Goal: Task Accomplishment & Management: Use online tool/utility

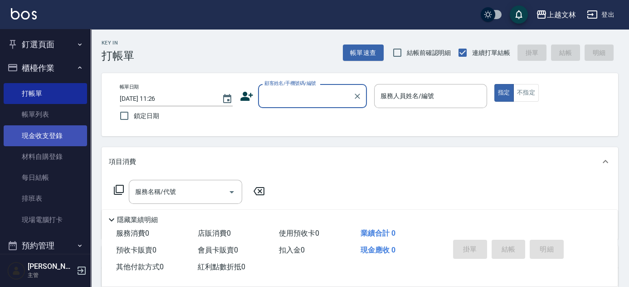
click at [44, 136] on link "現金收支登錄" at bounding box center [45, 135] width 83 height 21
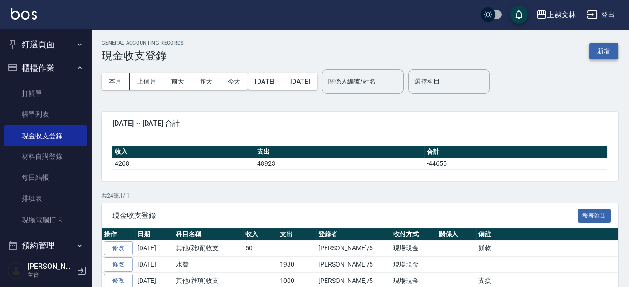
click at [598, 52] on button "新增" at bounding box center [603, 51] width 29 height 17
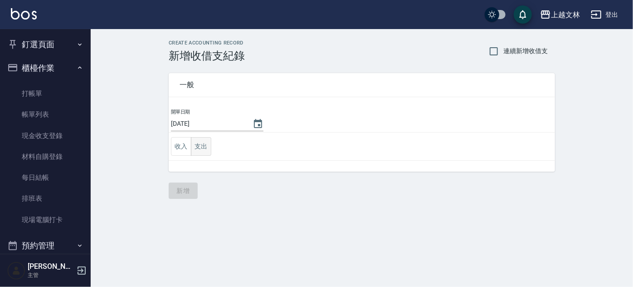
click at [198, 150] on button "支出" at bounding box center [201, 146] width 20 height 19
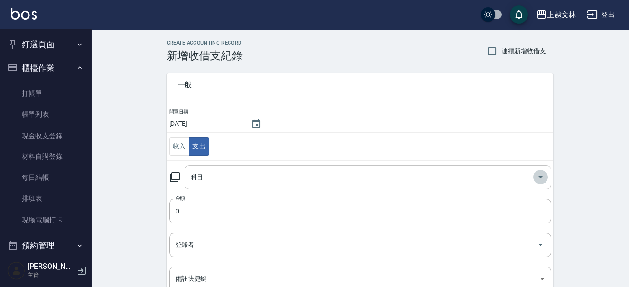
click at [538, 175] on icon "Open" at bounding box center [540, 176] width 11 height 11
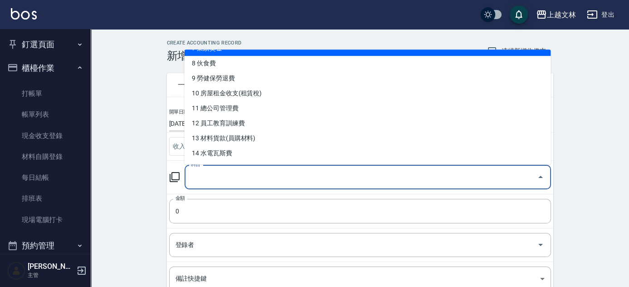
scroll to position [121, 0]
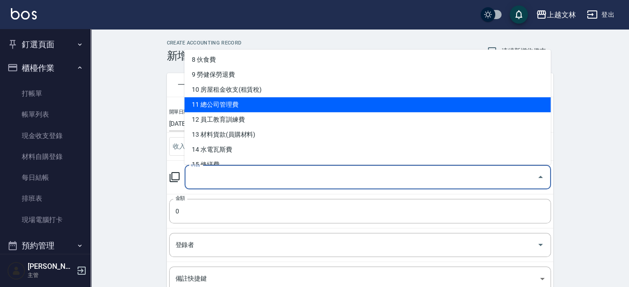
click at [545, 100] on li "11 總公司管理費" at bounding box center [368, 104] width 366 height 15
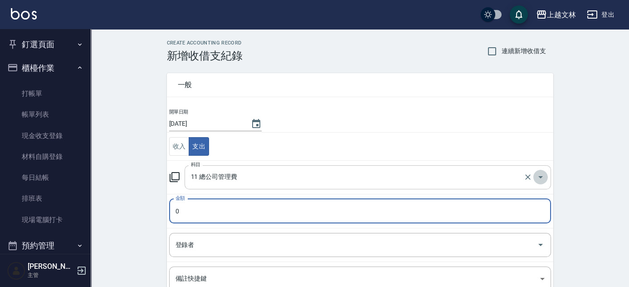
click at [541, 175] on icon "Open" at bounding box center [540, 176] width 11 height 11
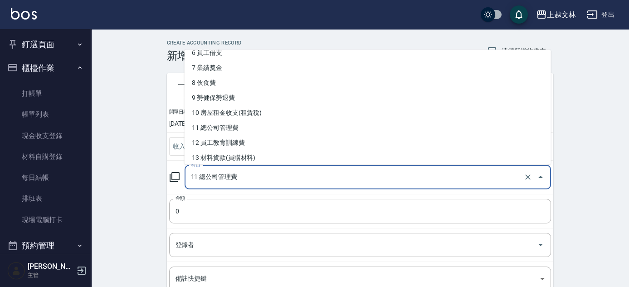
scroll to position [99, 0]
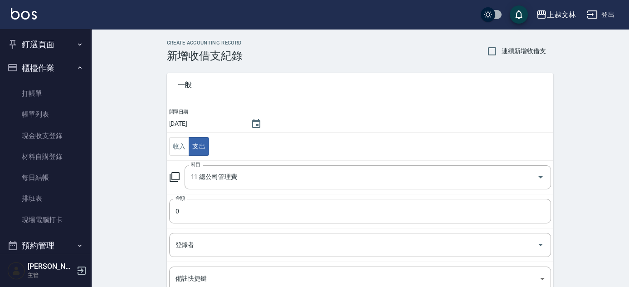
drag, startPoint x: 554, startPoint y: 94, endPoint x: 554, endPoint y: 99, distance: 5.1
click at [554, 99] on div "CREATE ACCOUNTING RECORD 新增收借支紀錄 連續新增收借支 一般 開單日期 [DATE] 收入 支出 科目 11 總公司管理費 科目 金…" at bounding box center [360, 215] width 408 height 350
click at [541, 174] on icon "Open" at bounding box center [540, 176] width 11 height 11
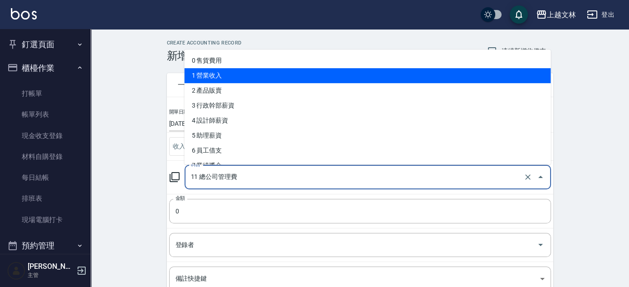
drag, startPoint x: 545, startPoint y: 67, endPoint x: 546, endPoint y: 74, distance: 7.8
click at [546, 74] on ul "0 售貨費用 1 營業收入 2 產品販賣 3 行政幹部薪資 4 設計師薪資 5 助理薪資 6 員工借支 7 業績獎金 8 伙食費 9 勞健保勞退費 10 房屋…" at bounding box center [368, 106] width 366 height 115
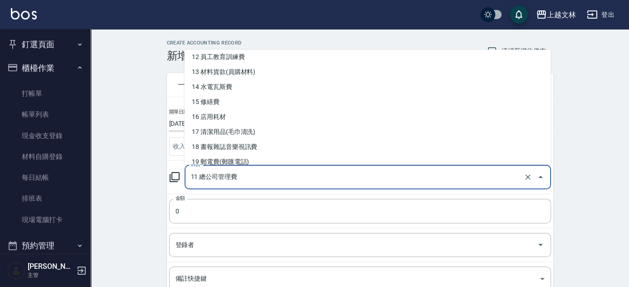
scroll to position [198, 0]
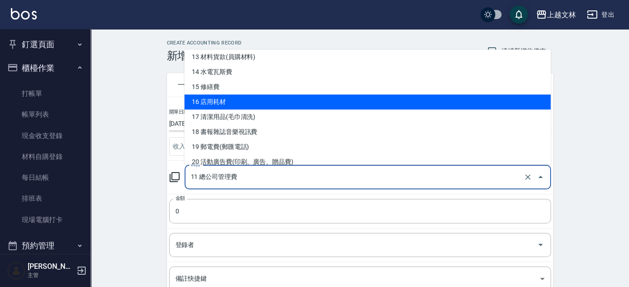
click at [205, 105] on li "16 店用耗材" at bounding box center [368, 101] width 366 height 15
type input "16 店用耗材"
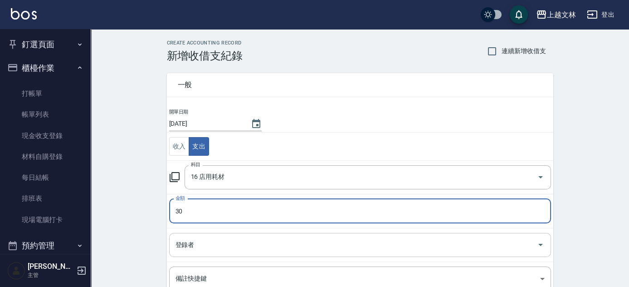
type input "30"
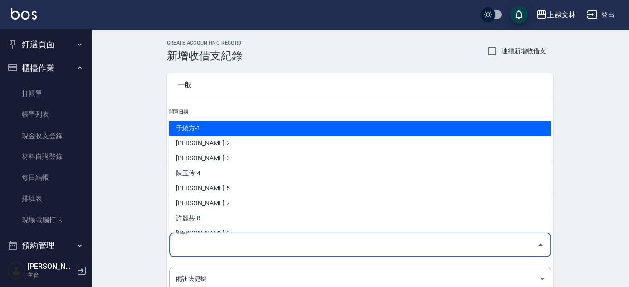
click at [240, 243] on input "登錄者" at bounding box center [353, 245] width 360 height 16
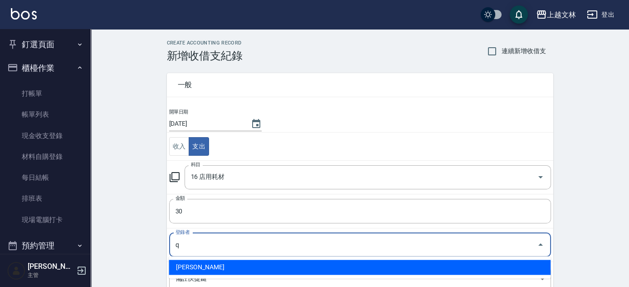
click at [194, 269] on li "[PERSON_NAME]" at bounding box center [360, 266] width 382 height 15
type input "[PERSON_NAME]"
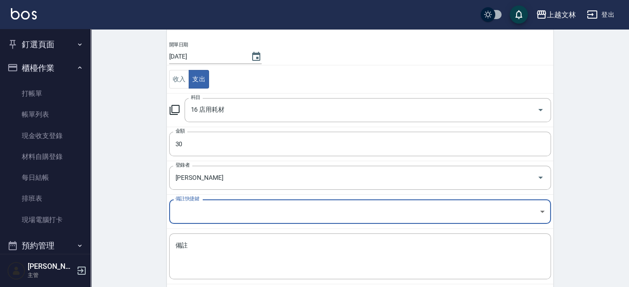
scroll to position [70, 0]
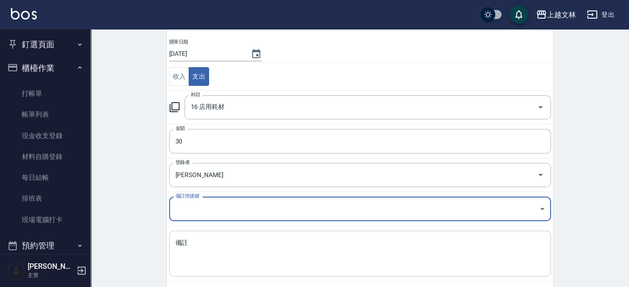
click at [172, 240] on div "x 備註" at bounding box center [360, 253] width 382 height 46
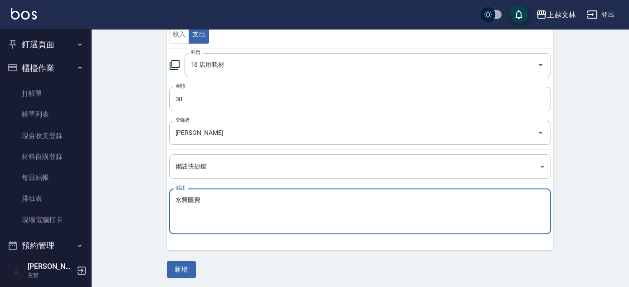
scroll to position [112, 0]
type textarea "水費匯費"
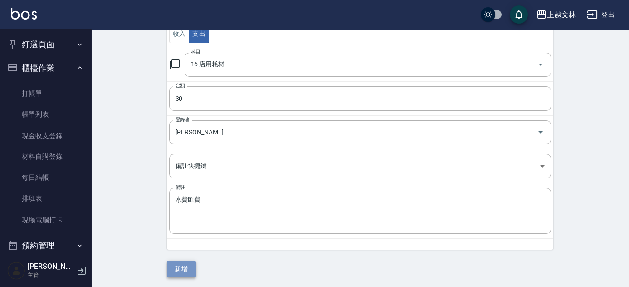
click at [191, 267] on button "新增" at bounding box center [181, 268] width 29 height 17
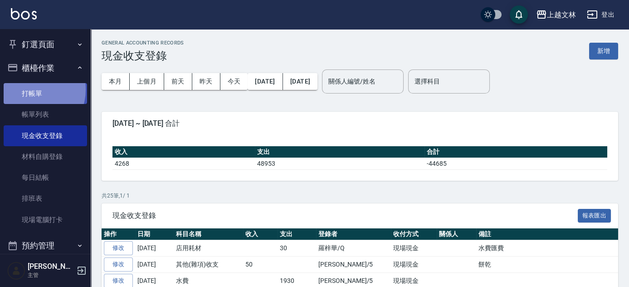
click at [30, 89] on link "打帳單" at bounding box center [45, 93] width 83 height 21
